Goal: Transaction & Acquisition: Download file/media

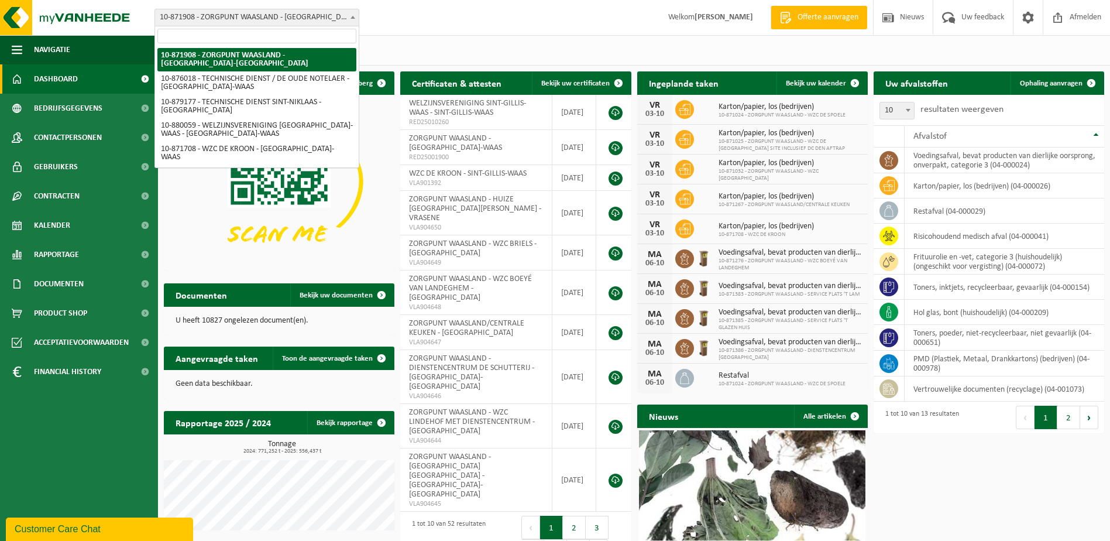
click at [353, 13] on span at bounding box center [353, 16] width 12 height 15
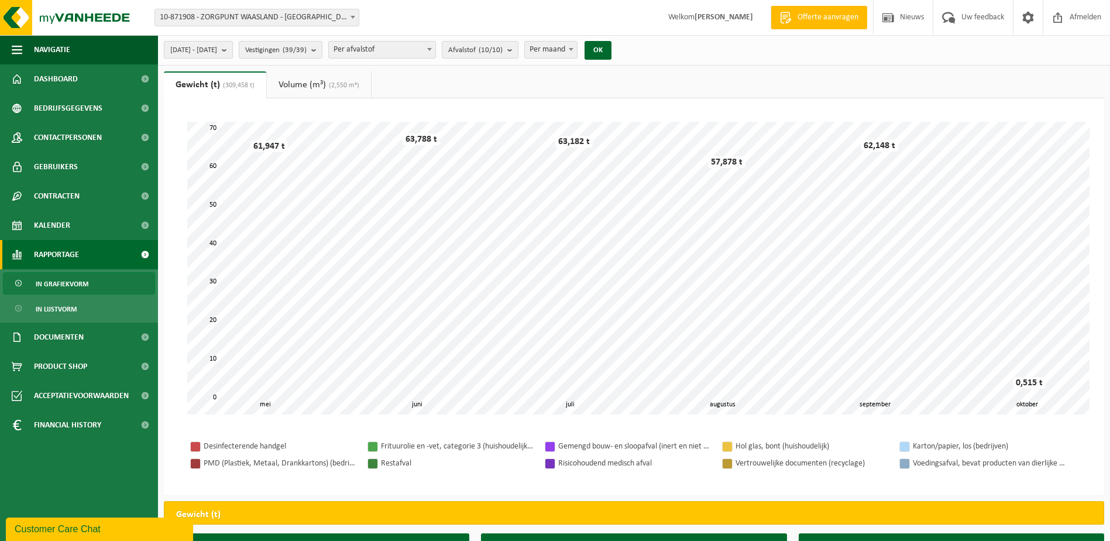
click at [232, 47] on b "submit" at bounding box center [227, 50] width 11 height 16
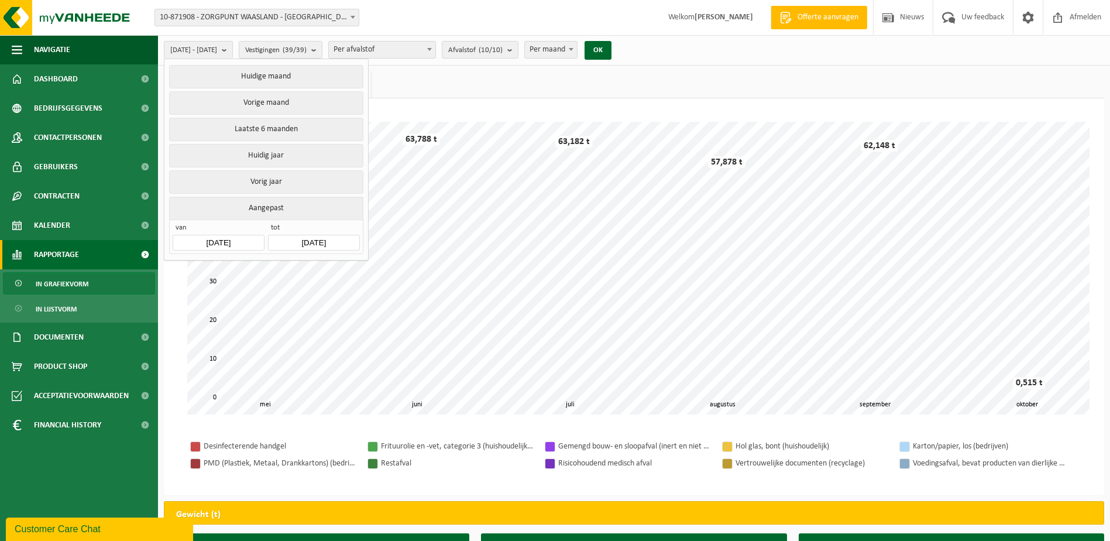
click at [222, 242] on input "2025-05-01" at bounding box center [218, 243] width 91 height 16
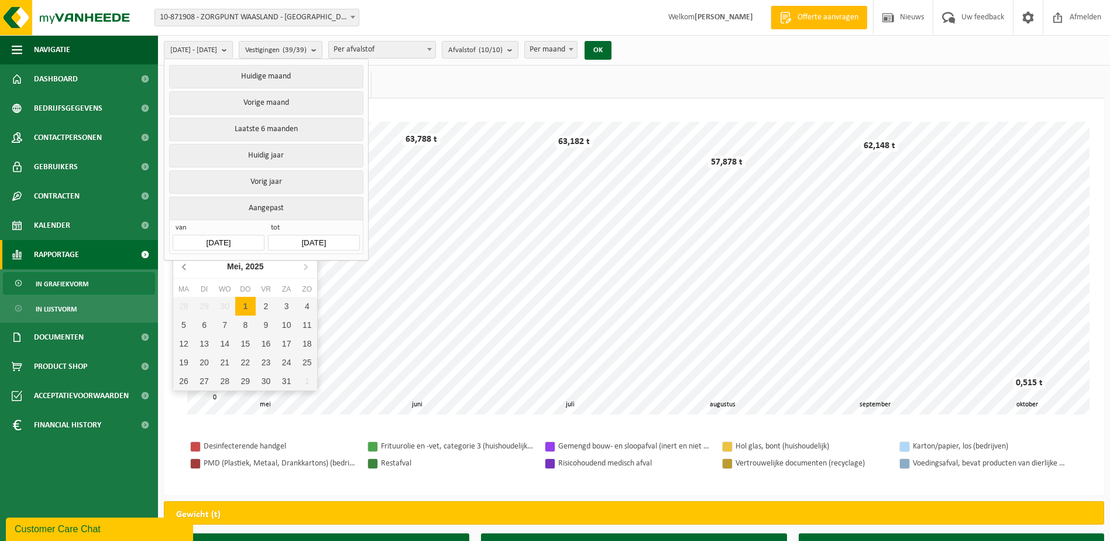
click at [185, 272] on icon at bounding box center [185, 266] width 19 height 19
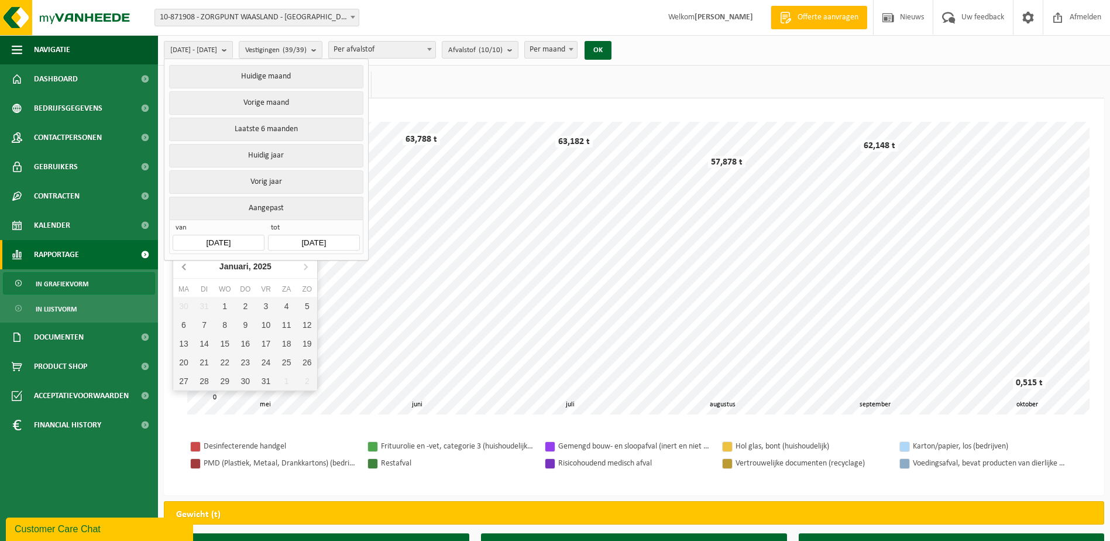
click at [185, 272] on icon at bounding box center [185, 266] width 19 height 19
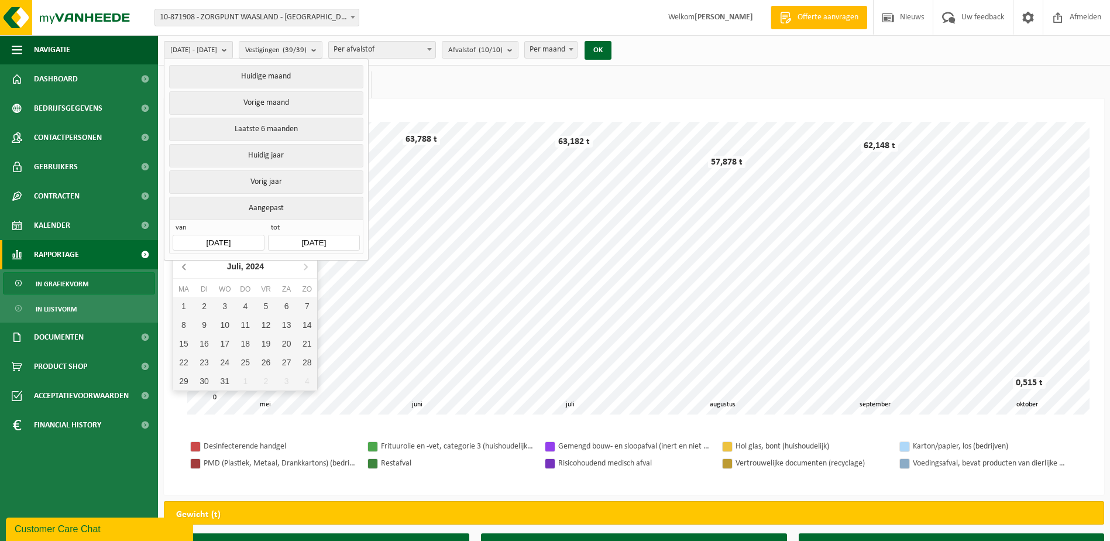
click at [185, 272] on icon at bounding box center [185, 266] width 19 height 19
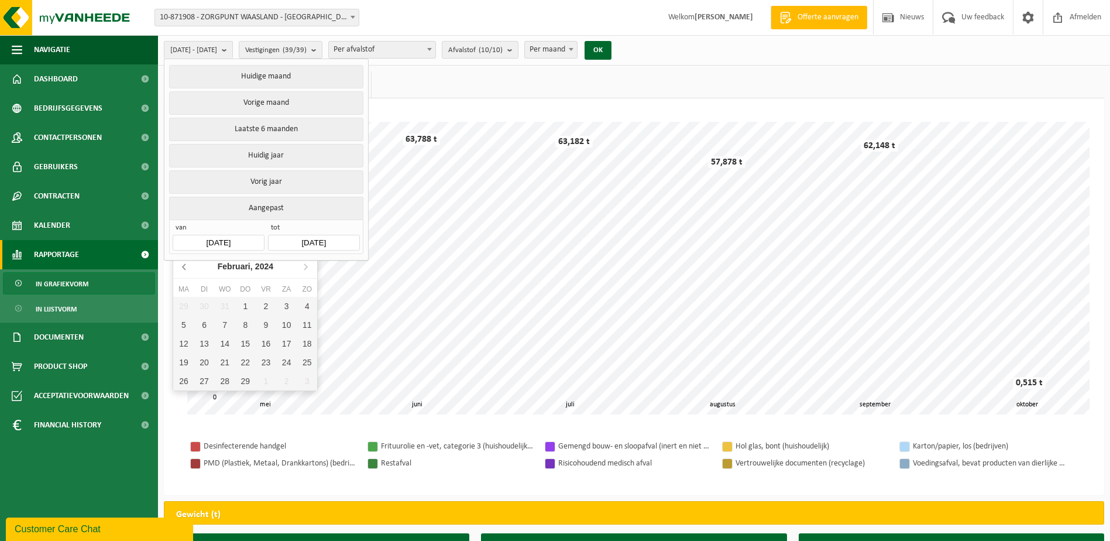
click at [185, 272] on icon at bounding box center [185, 266] width 19 height 19
click at [306, 267] on icon at bounding box center [305, 266] width 19 height 19
click at [187, 308] on div "1" at bounding box center [183, 306] width 20 height 19
type input "2024-01-01"
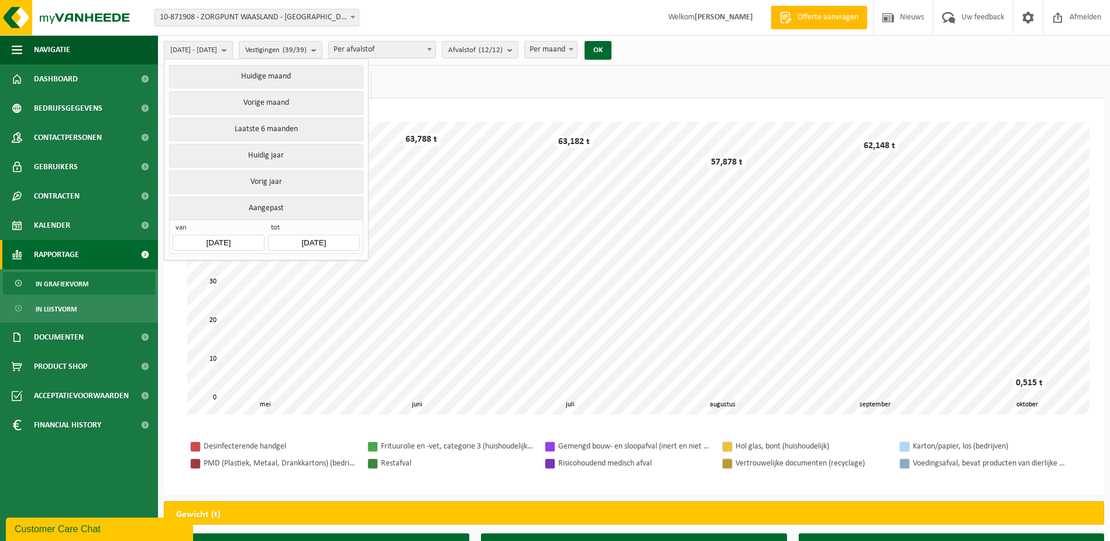
click at [299, 239] on input "2025-10-03" at bounding box center [313, 243] width 91 height 16
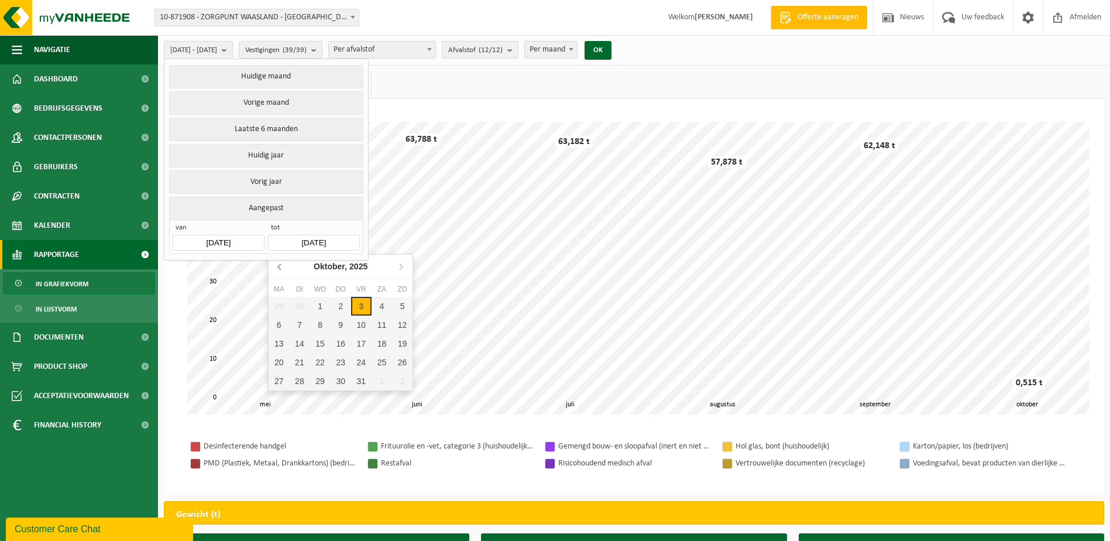
click at [280, 272] on icon at bounding box center [280, 266] width 19 height 19
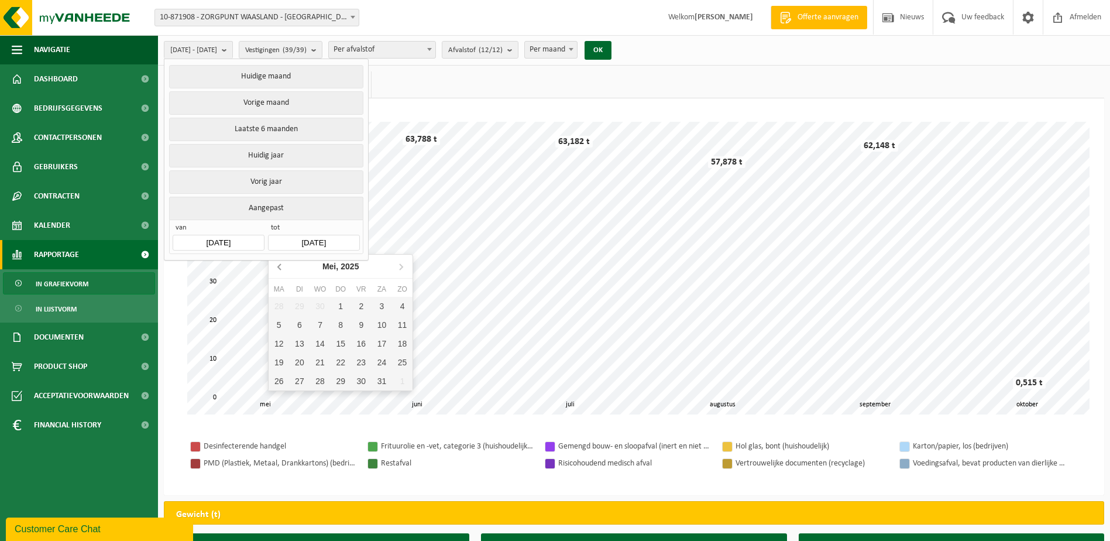
click at [280, 272] on icon at bounding box center [280, 266] width 19 height 19
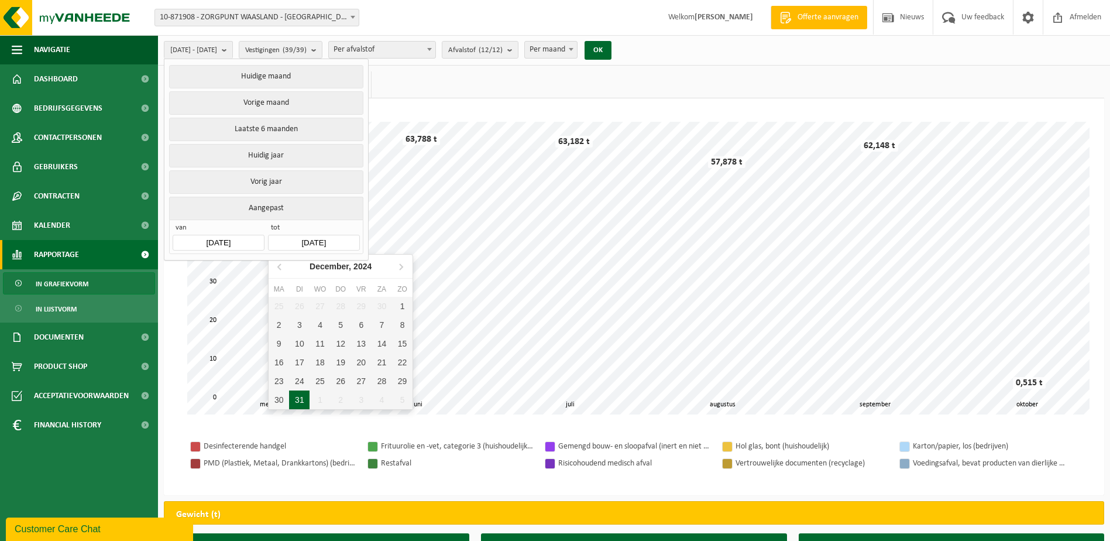
click at [305, 403] on div "31" at bounding box center [299, 399] width 20 height 19
type input "2024-12-31"
type input "2024-01-01"
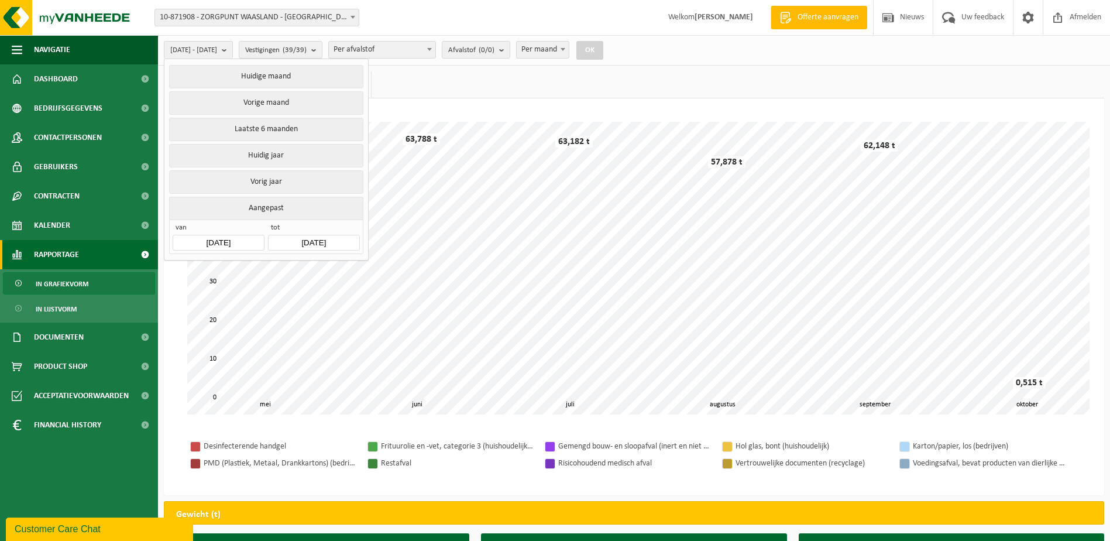
click at [603, 51] on button "OK" at bounding box center [589, 50] width 27 height 19
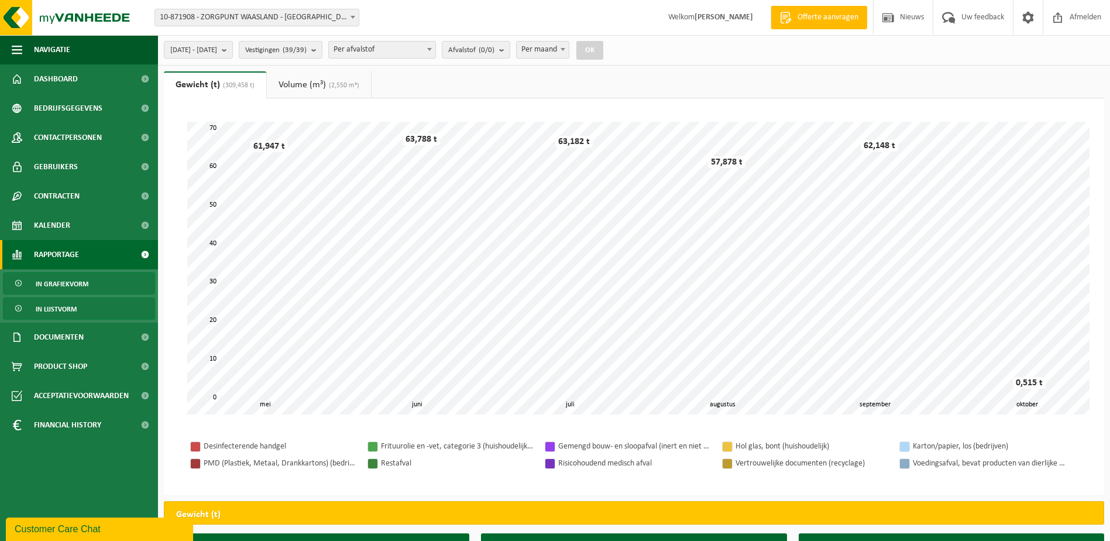
click at [81, 305] on link "In lijstvorm" at bounding box center [79, 308] width 152 height 22
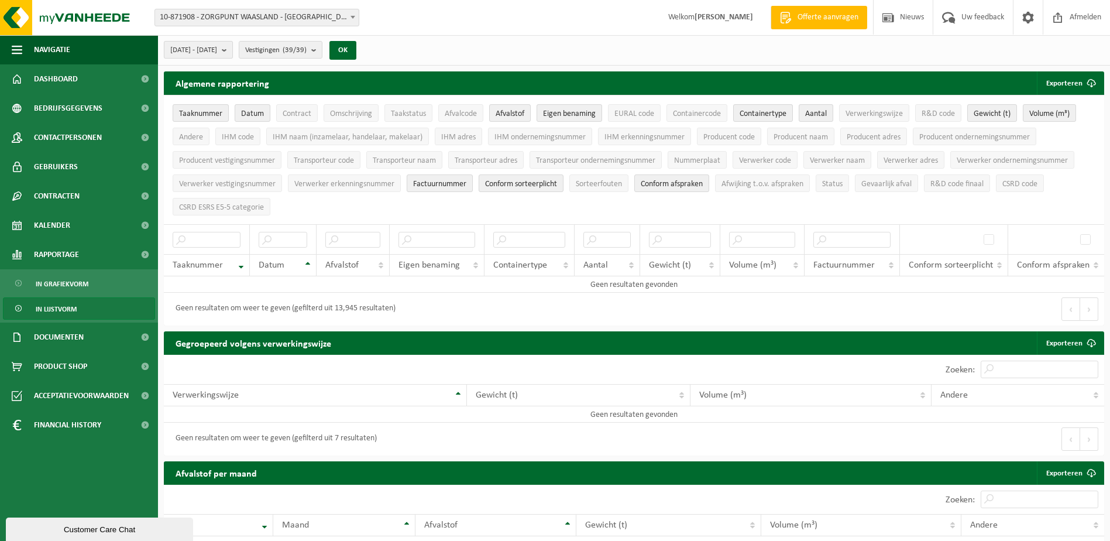
click at [217, 48] on span "2025-05-01 - 2024-12-31" at bounding box center [193, 51] width 47 height 18
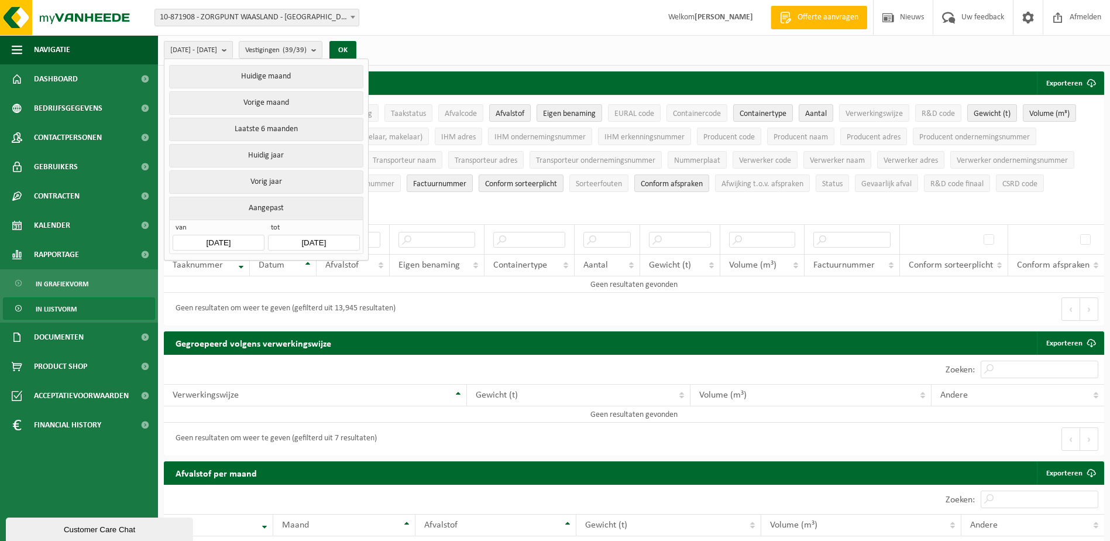
click at [225, 242] on input "2025-05-01" at bounding box center [218, 243] width 91 height 16
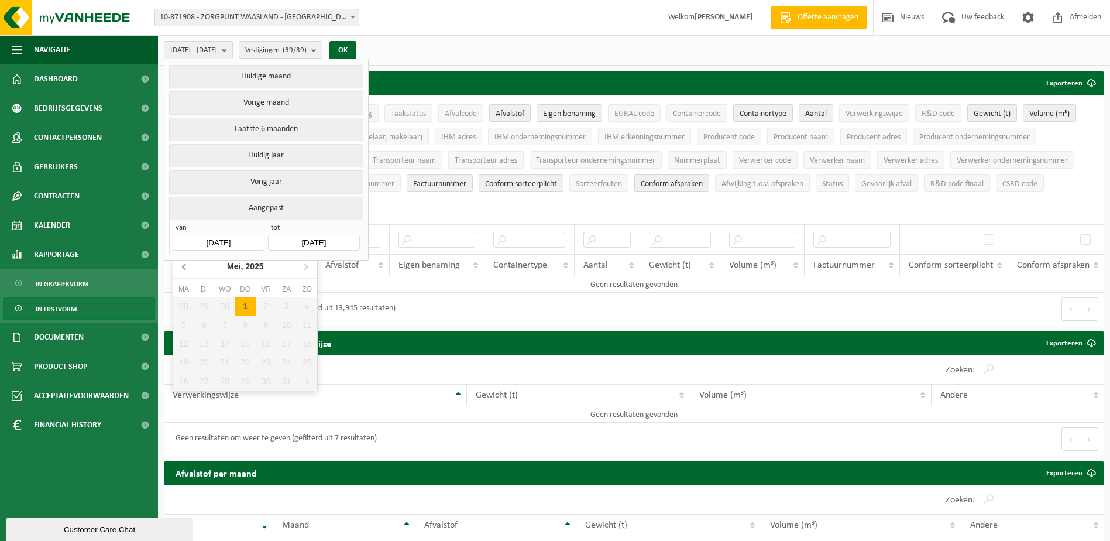
click at [184, 266] on icon at bounding box center [184, 267] width 3 height 6
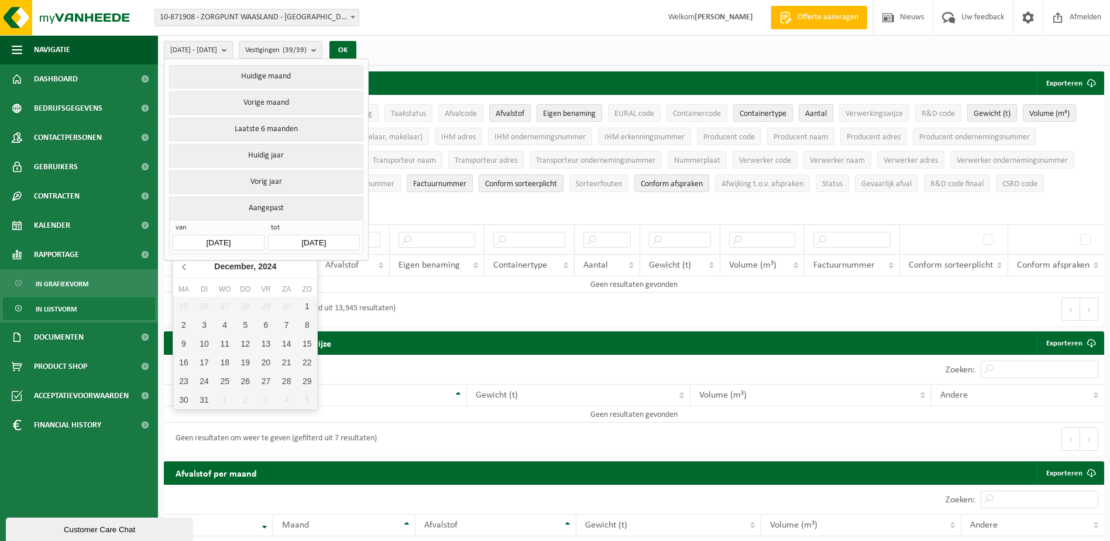
click at [184, 266] on icon at bounding box center [184, 267] width 3 height 6
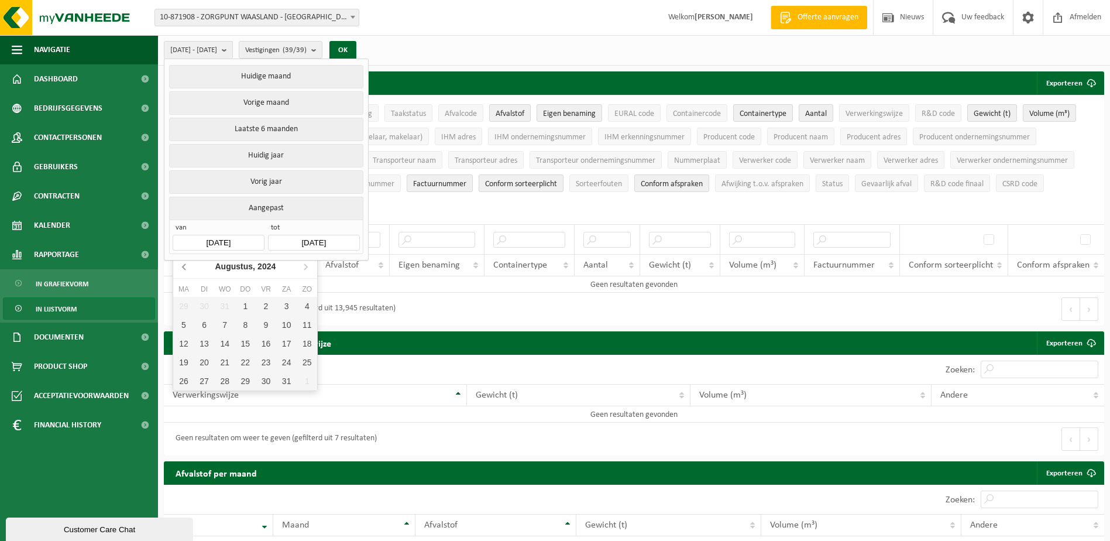
click at [184, 266] on icon at bounding box center [184, 267] width 3 height 6
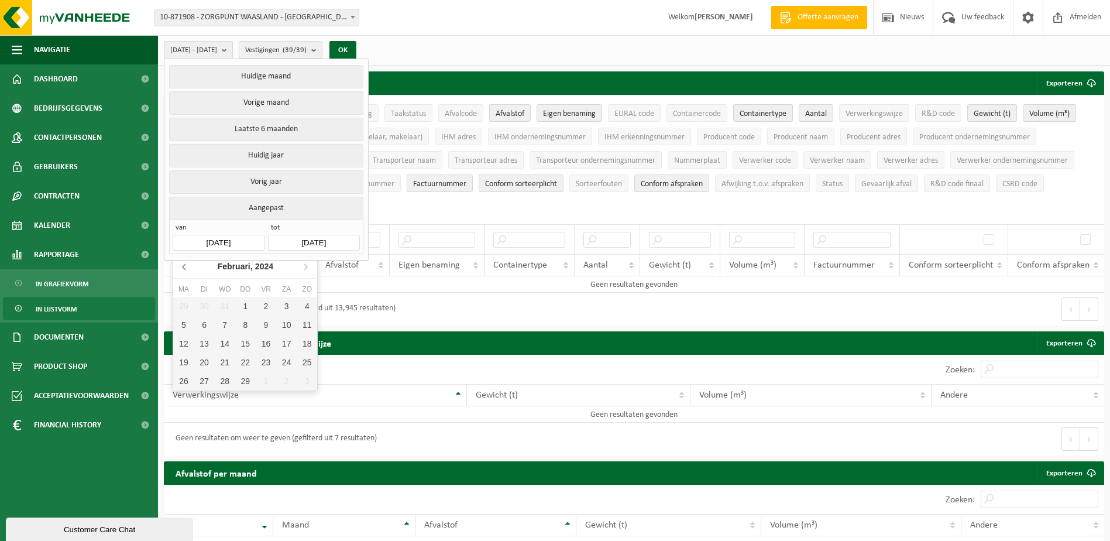
click at [184, 266] on icon at bounding box center [184, 267] width 3 height 6
click at [181, 302] on div "1" at bounding box center [183, 306] width 20 height 19
type input "2024-01-01"
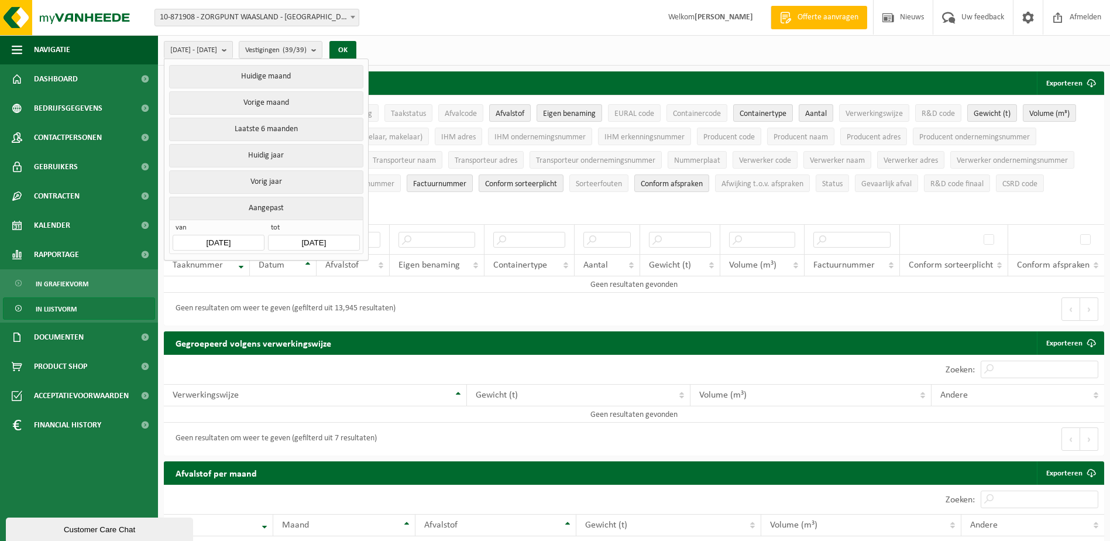
click at [287, 235] on input "2024-12-31" at bounding box center [313, 243] width 91 height 16
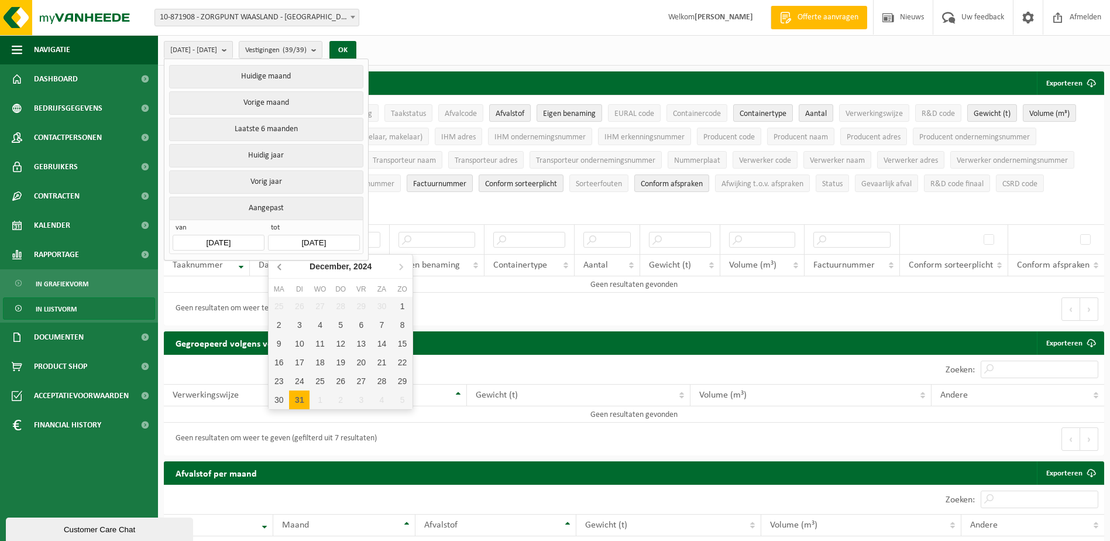
click at [279, 268] on icon at bounding box center [279, 267] width 3 height 6
click at [395, 266] on icon at bounding box center [400, 266] width 19 height 19
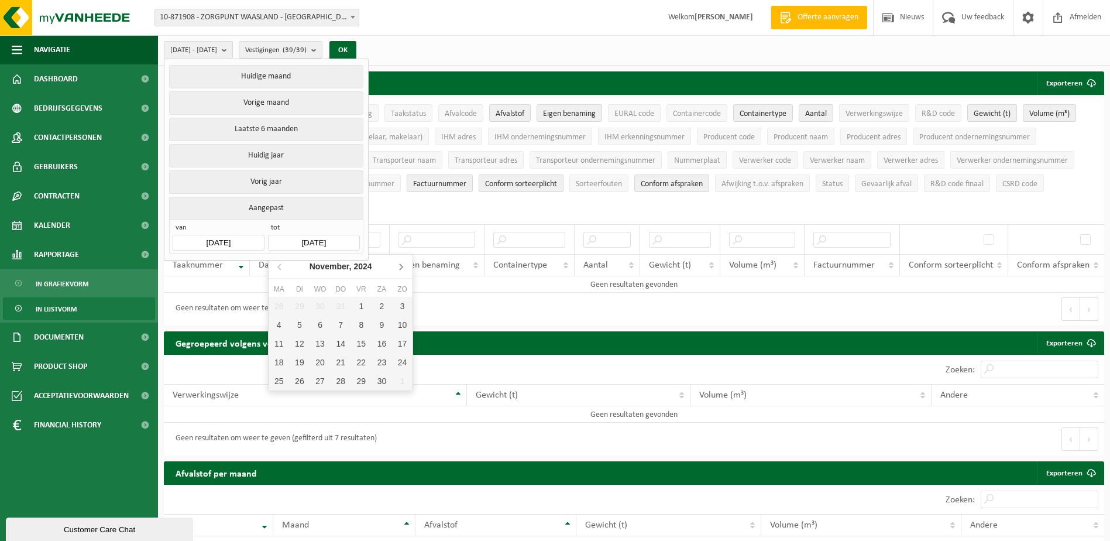
click at [395, 266] on icon at bounding box center [400, 266] width 19 height 19
click at [304, 402] on div "31" at bounding box center [299, 399] width 20 height 19
type input "2024-01-01"
click at [296, 396] on div "31" at bounding box center [299, 399] width 20 height 19
type input "2024-12-31"
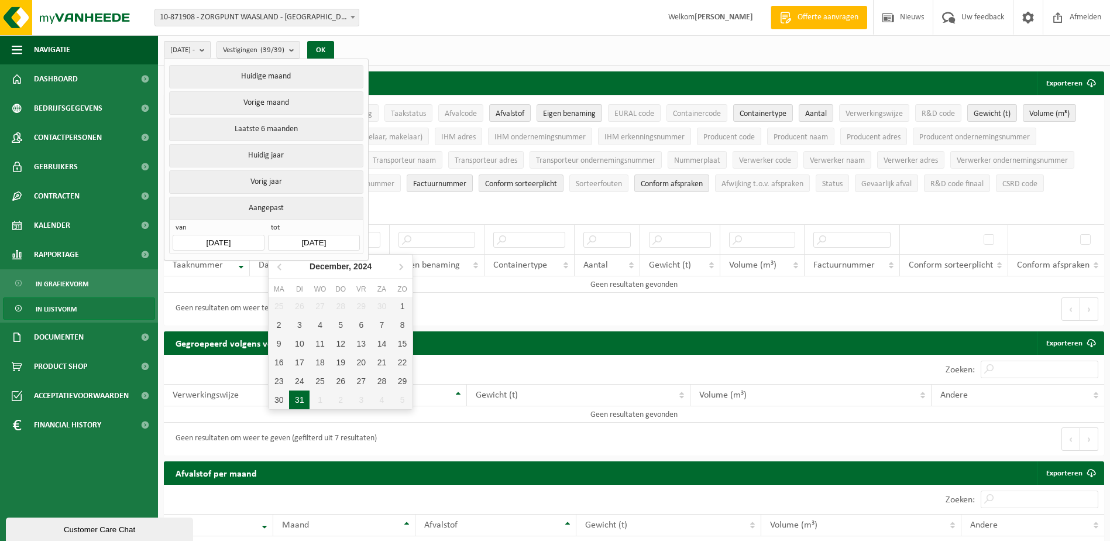
type input "2024-01-01"
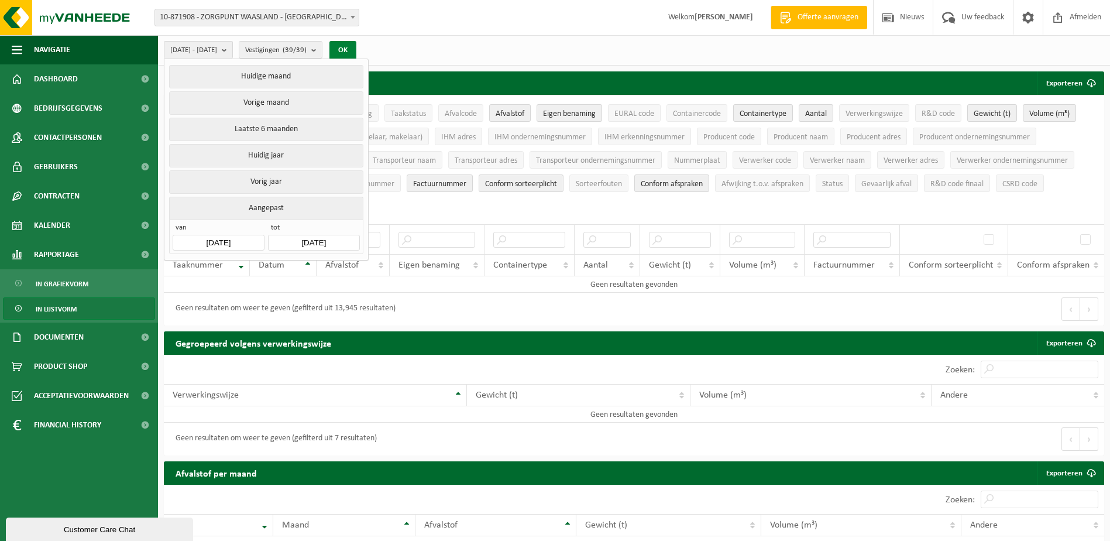
click at [356, 46] on button "OK" at bounding box center [342, 50] width 27 height 19
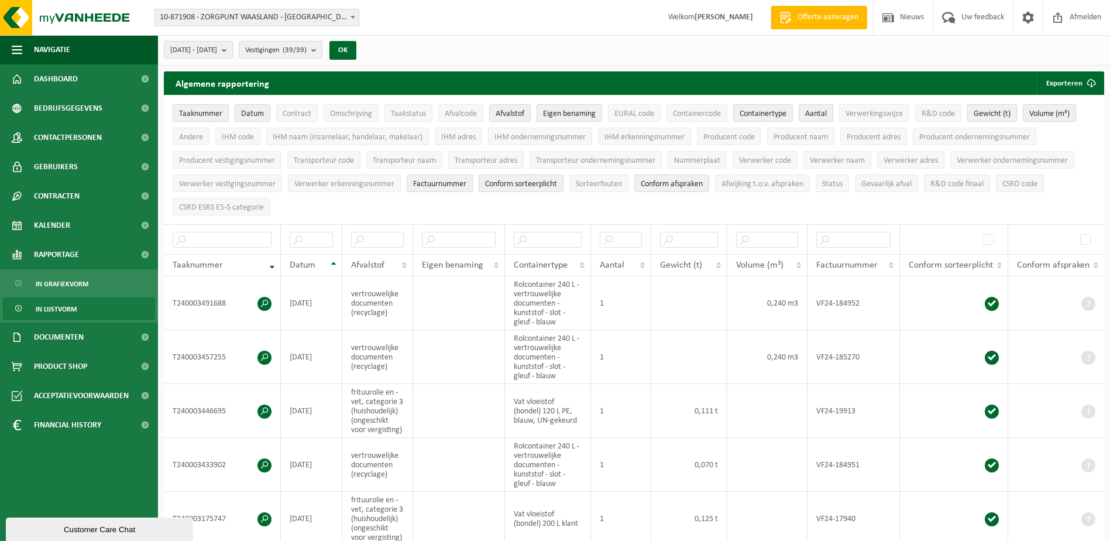
click at [208, 108] on button "Taaknummer" at bounding box center [201, 113] width 56 height 18
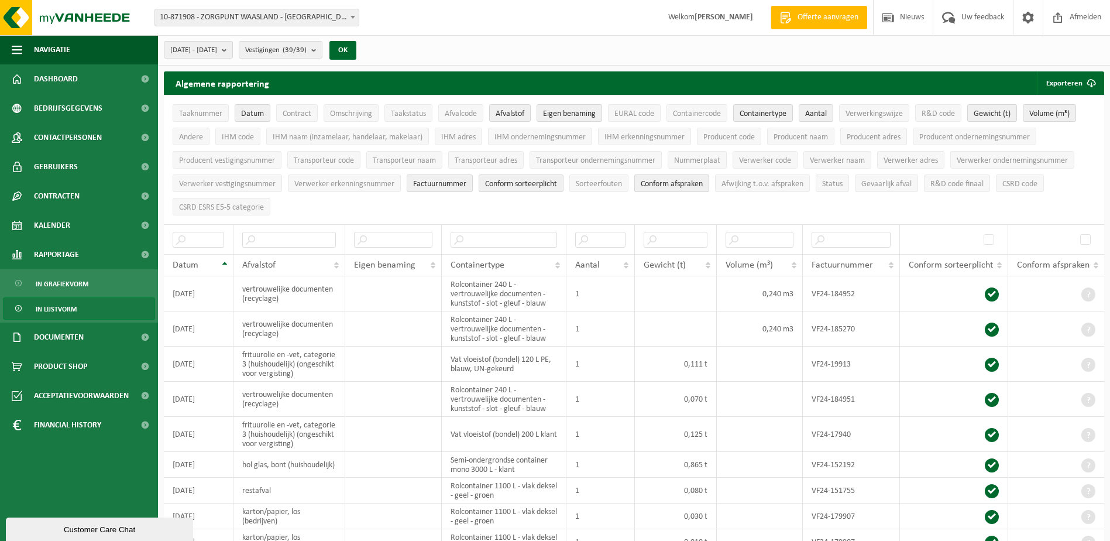
click at [683, 185] on span "Conform afspraken" at bounding box center [672, 184] width 62 height 9
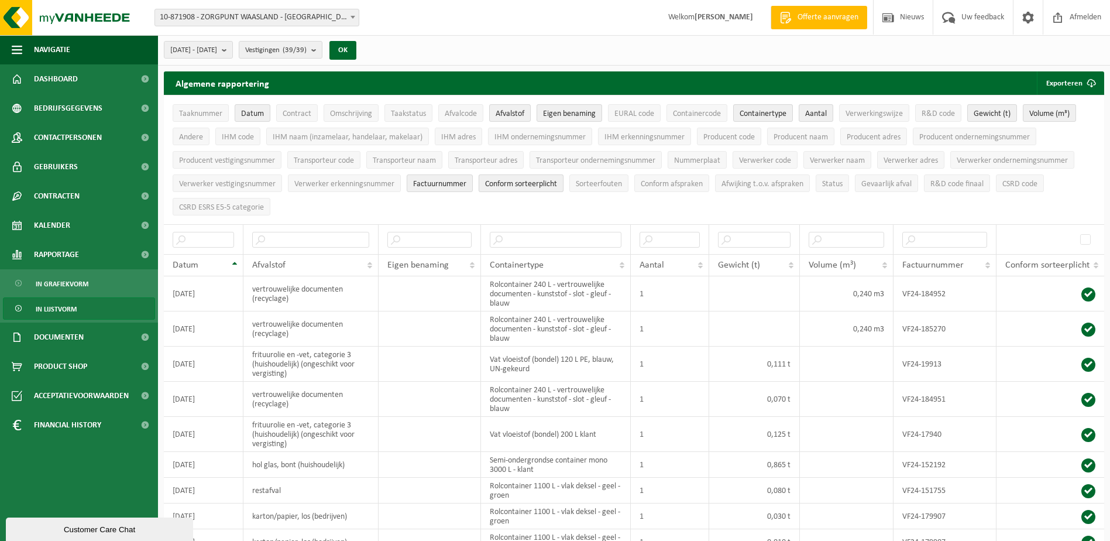
click at [527, 181] on span "Conform sorteerplicht" at bounding box center [521, 184] width 72 height 9
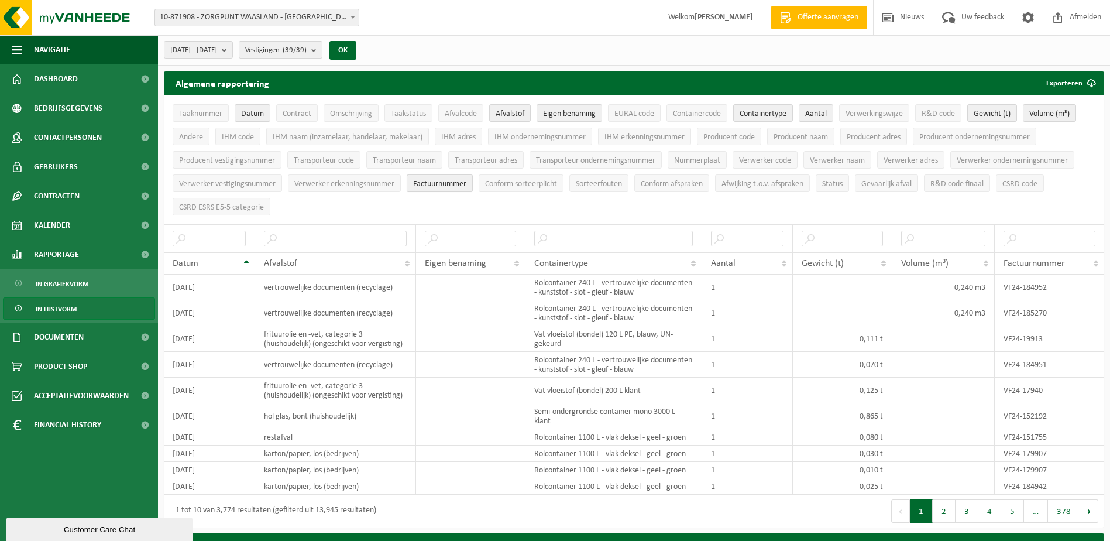
click at [451, 181] on span "Factuurnummer" at bounding box center [439, 184] width 53 height 9
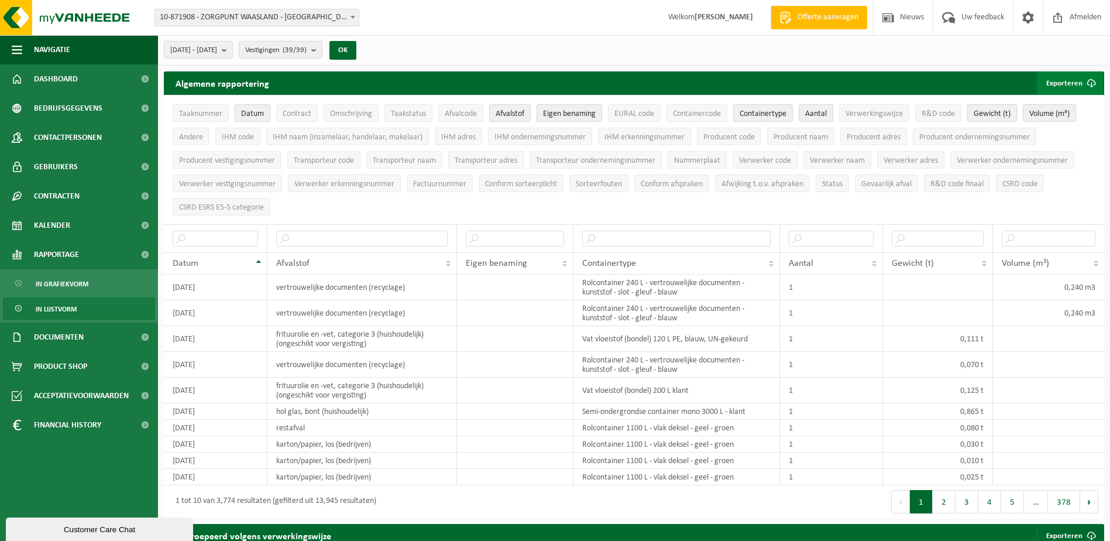
click at [1061, 83] on button "Exporteren" at bounding box center [1070, 82] width 66 height 23
click at [1041, 108] on link "Enkel mijn selectie" at bounding box center [1049, 106] width 106 height 23
click at [1050, 104] on link "Enkel mijn selectie" at bounding box center [1049, 106] width 106 height 23
